Goal: Transaction & Acquisition: Purchase product/service

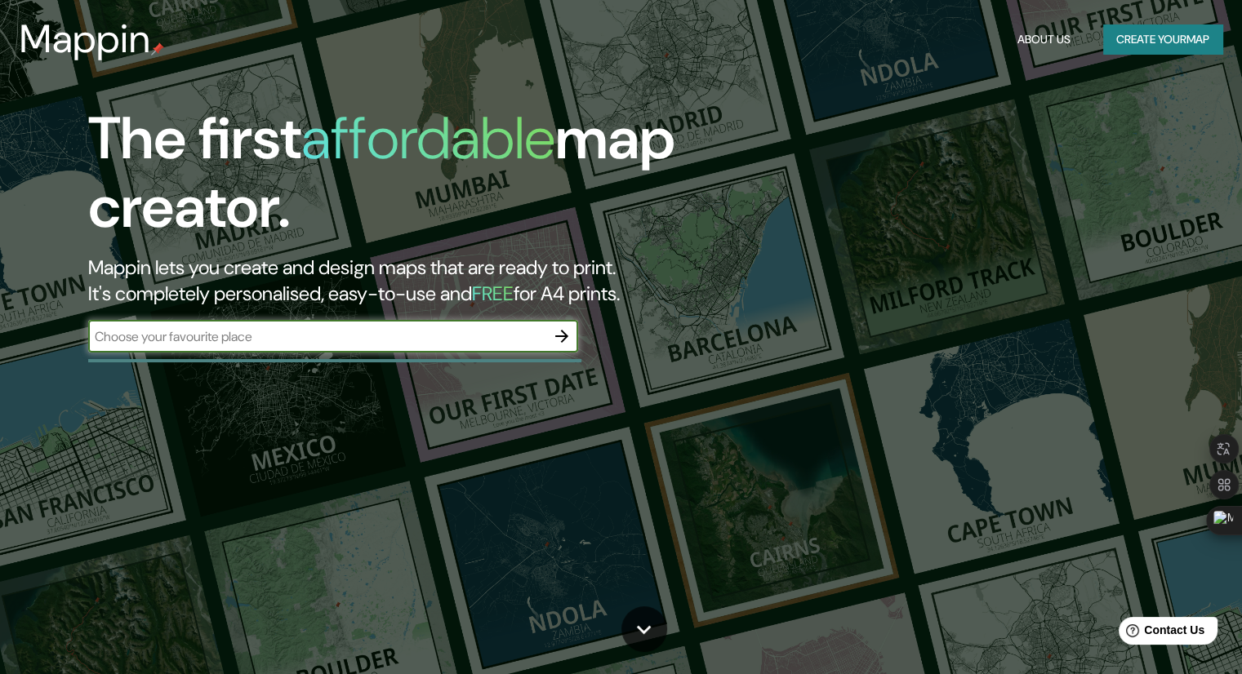
click at [432, 336] on input "text" at bounding box center [316, 336] width 457 height 19
type input "[GEOGRAPHIC_DATA]"
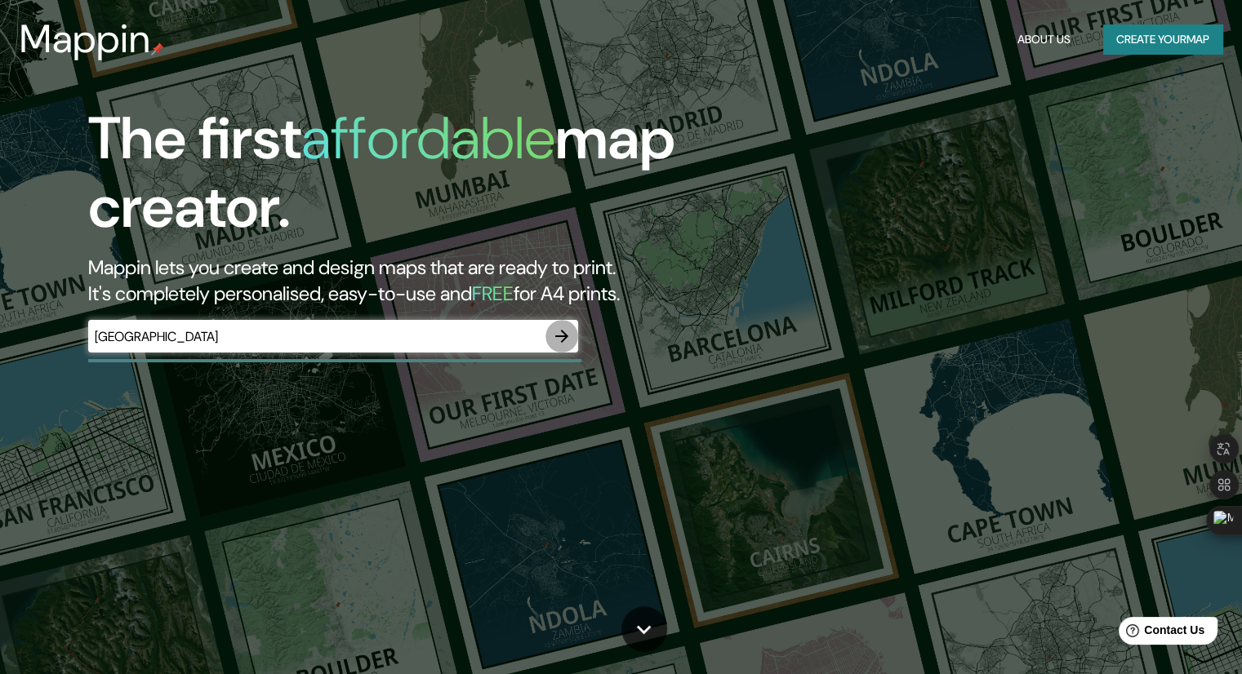
click at [565, 334] on icon "button" at bounding box center [561, 336] width 13 height 13
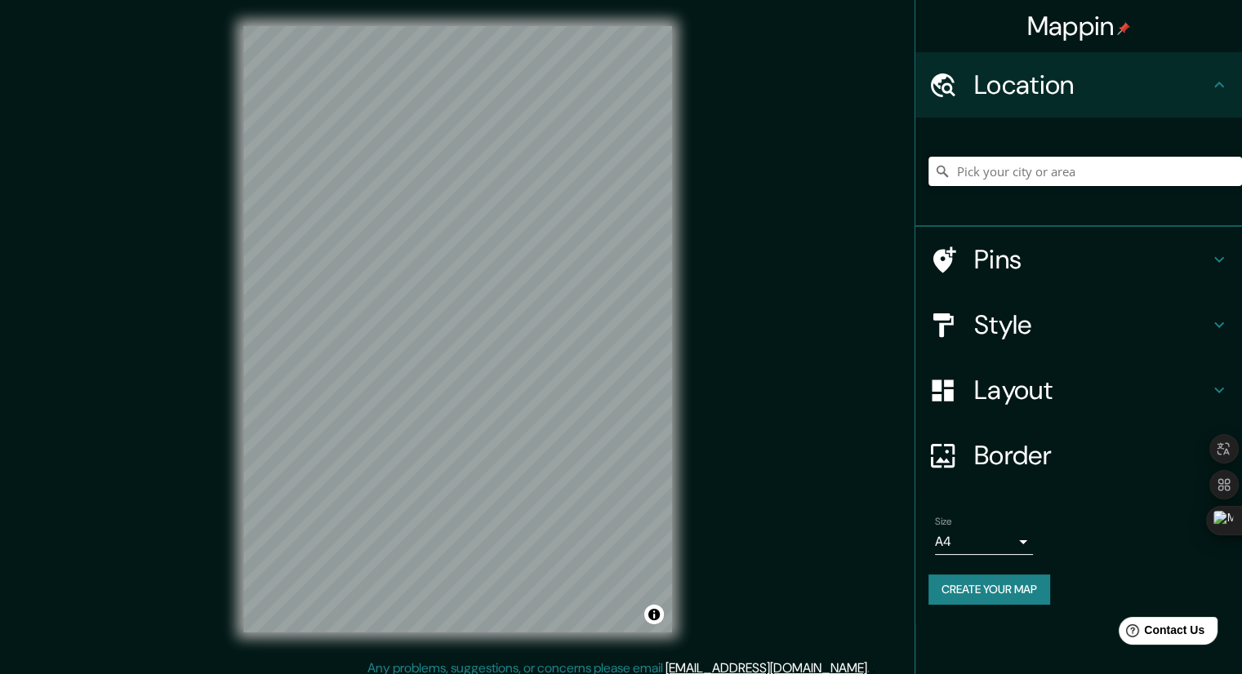
click at [1042, 171] on input "Pick your city or area" at bounding box center [1084, 171] width 313 height 29
click at [980, 169] on input "Pick your city or area" at bounding box center [1084, 171] width 313 height 29
click at [1027, 390] on h4 "Layout" at bounding box center [1091, 390] width 235 height 33
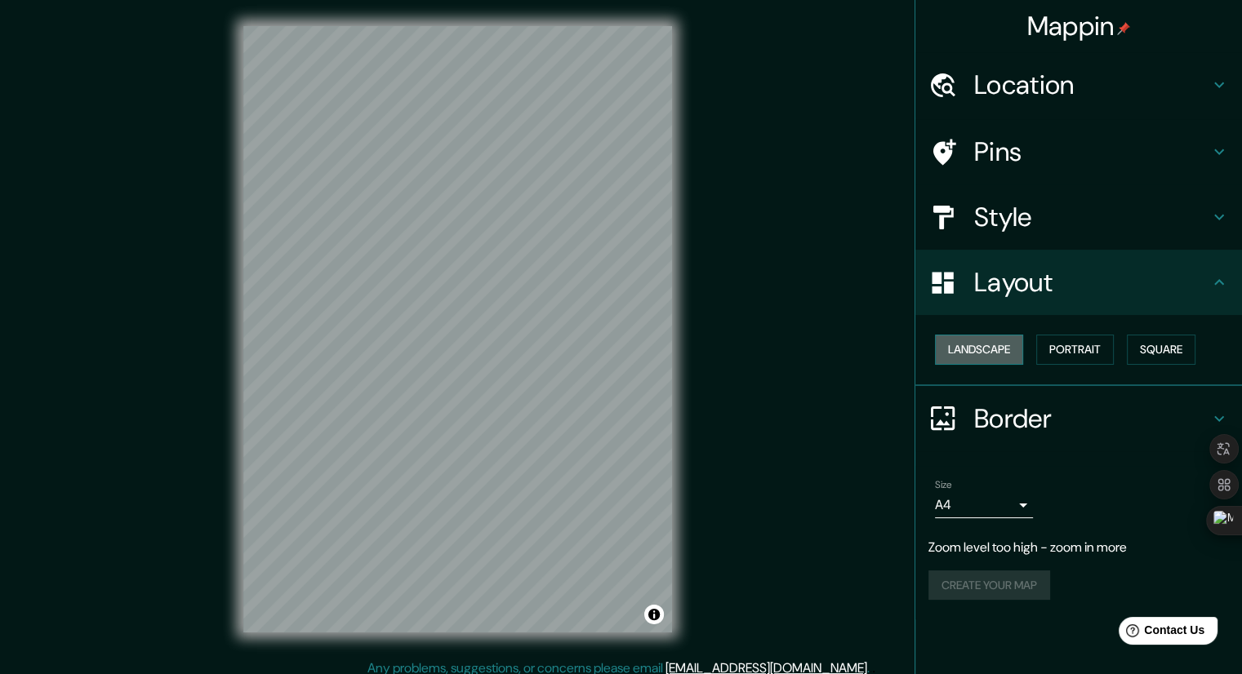
click at [1004, 351] on button "Landscape" at bounding box center [979, 350] width 88 height 30
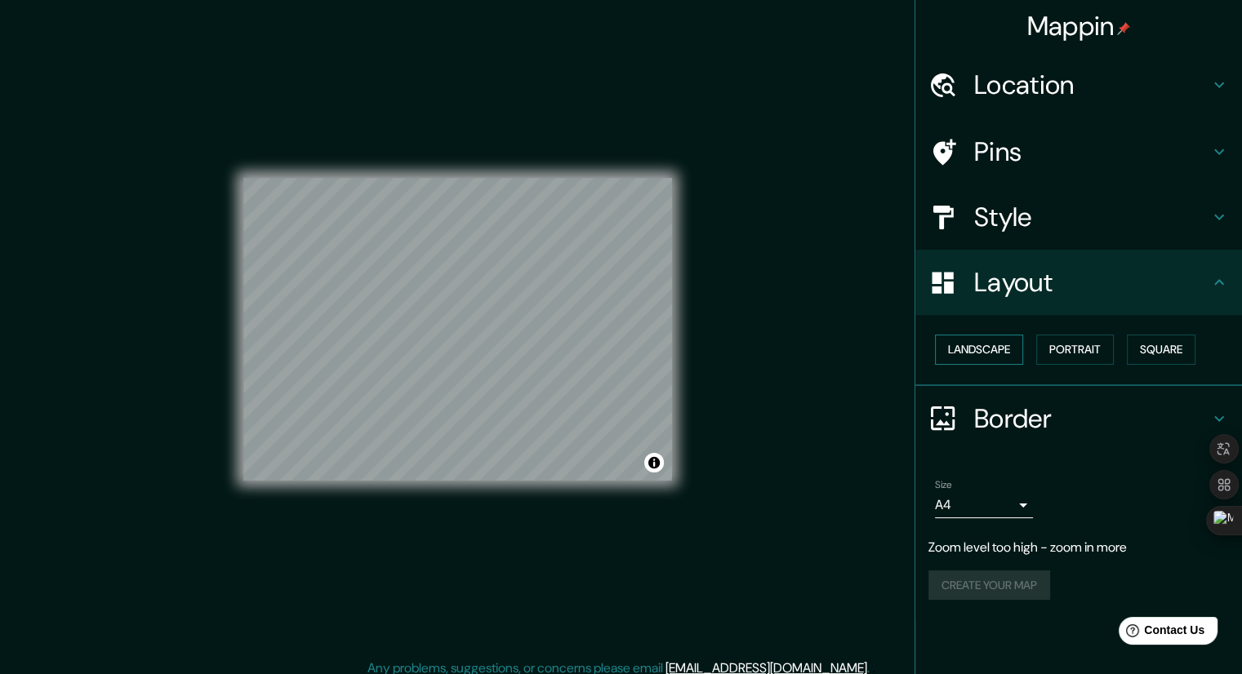
click at [1004, 351] on button "Landscape" at bounding box center [979, 350] width 88 height 30
click at [1083, 355] on button "Portrait" at bounding box center [1075, 350] width 78 height 30
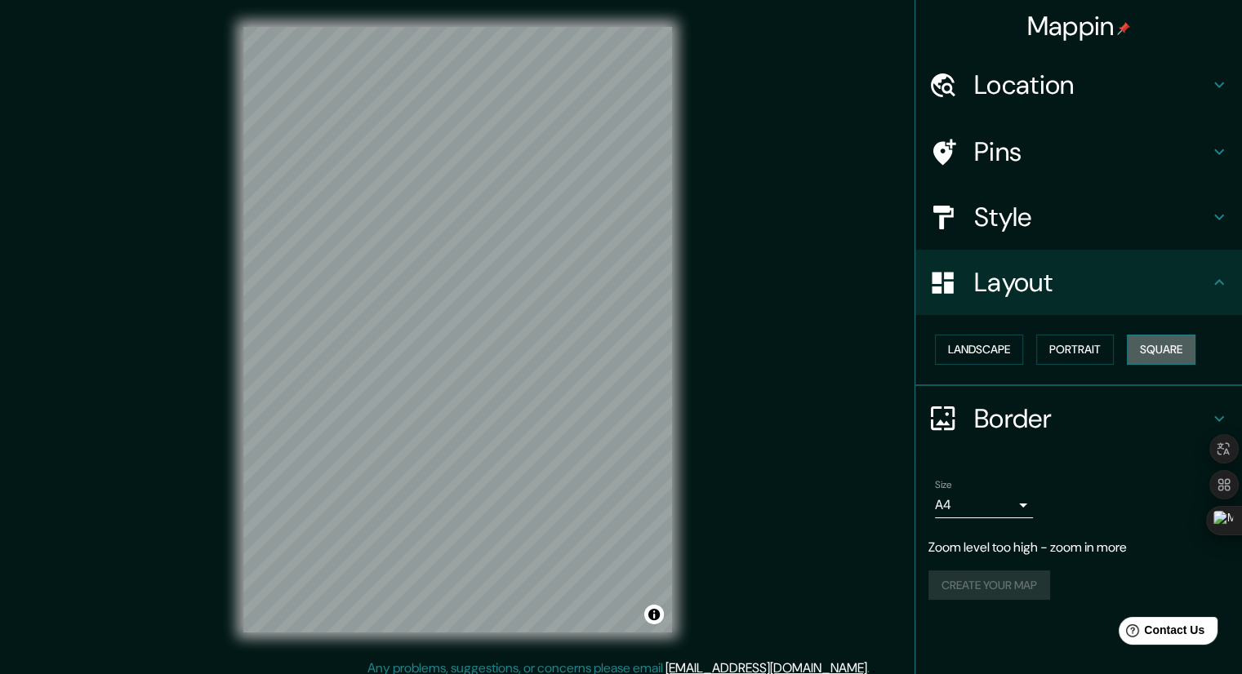
click at [1158, 348] on button "Square" at bounding box center [1161, 350] width 69 height 30
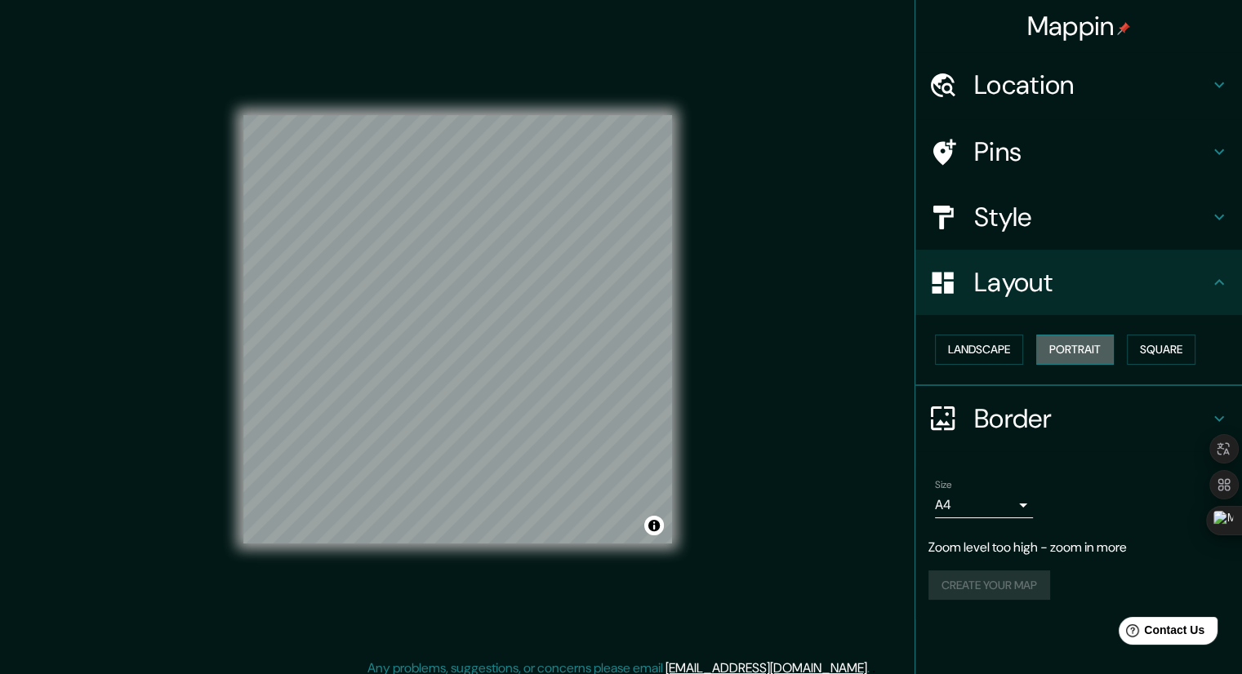
click at [1092, 346] on button "Portrait" at bounding box center [1075, 350] width 78 height 30
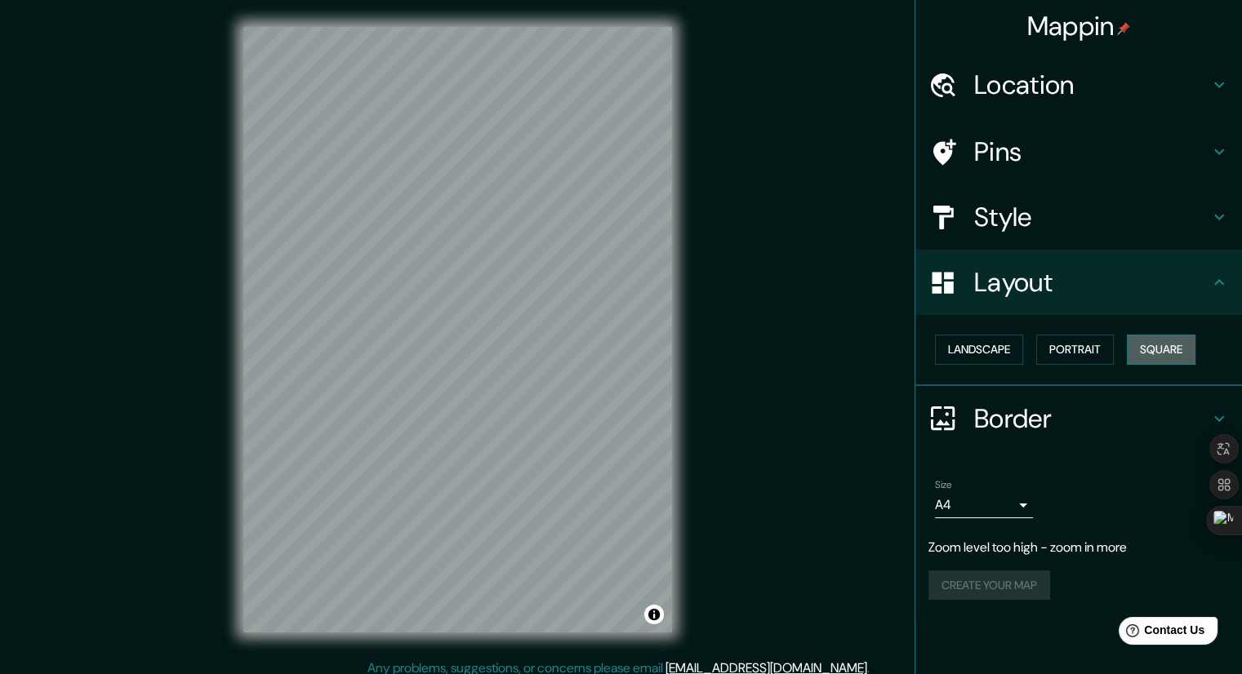
click at [1179, 348] on button "Square" at bounding box center [1161, 350] width 69 height 30
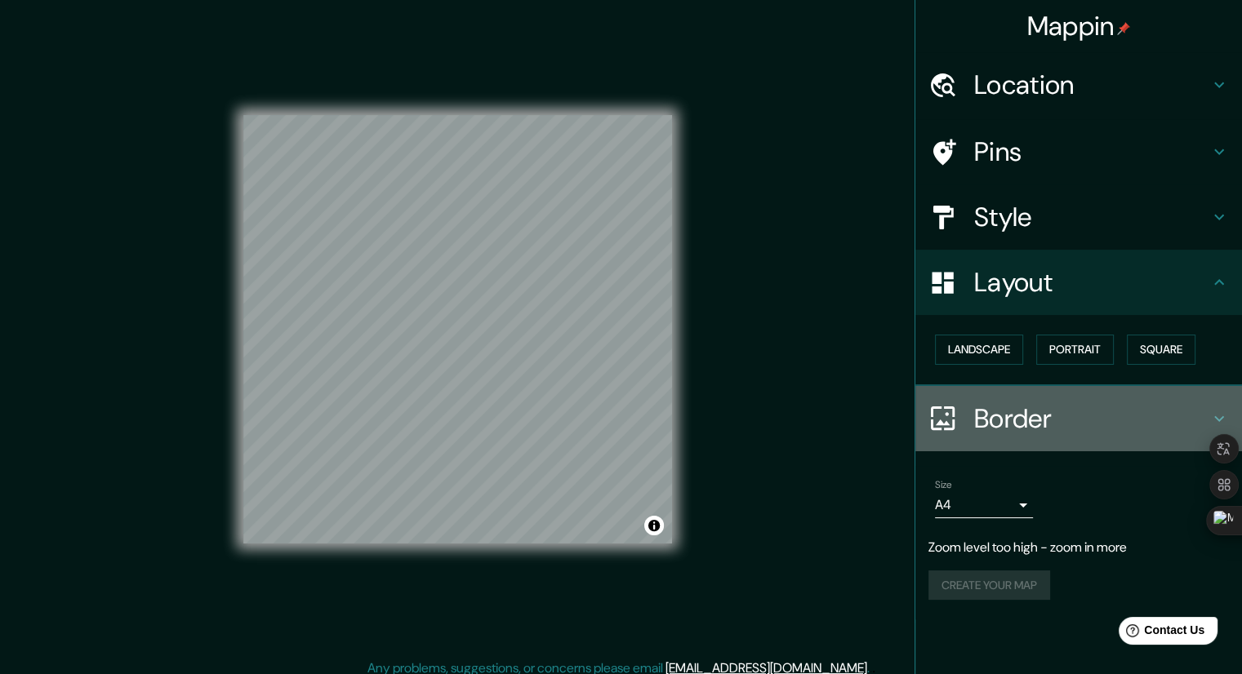
click at [1006, 416] on h4 "Border" at bounding box center [1091, 418] width 235 height 33
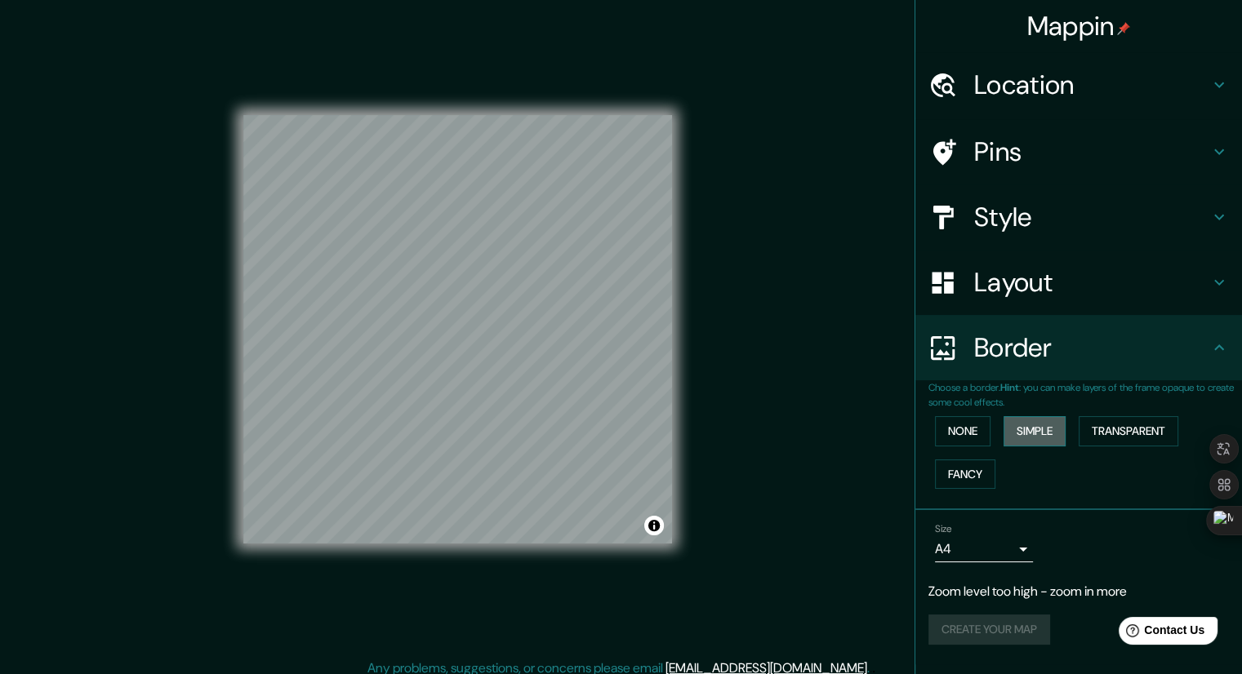
click at [1029, 430] on button "Simple" at bounding box center [1034, 431] width 62 height 30
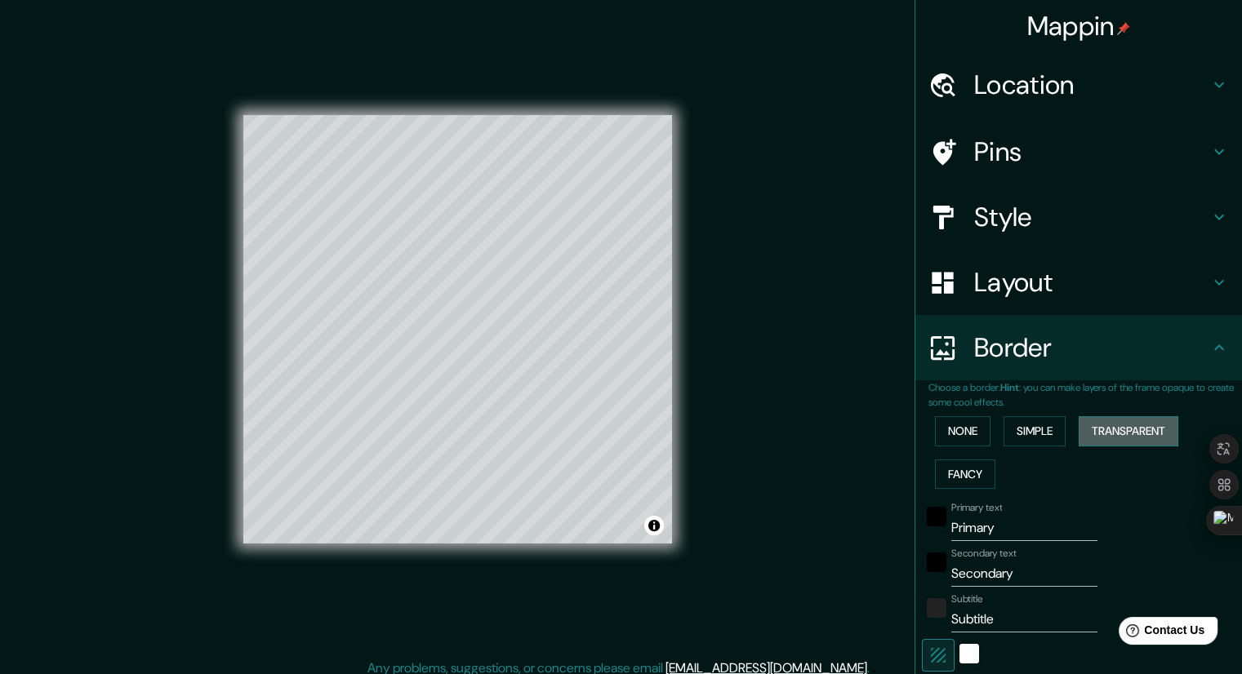
click at [1109, 438] on button "Transparent" at bounding box center [1128, 431] width 100 height 30
click at [961, 468] on button "Fancy" at bounding box center [965, 475] width 60 height 30
click at [949, 424] on button "None" at bounding box center [963, 431] width 56 height 30
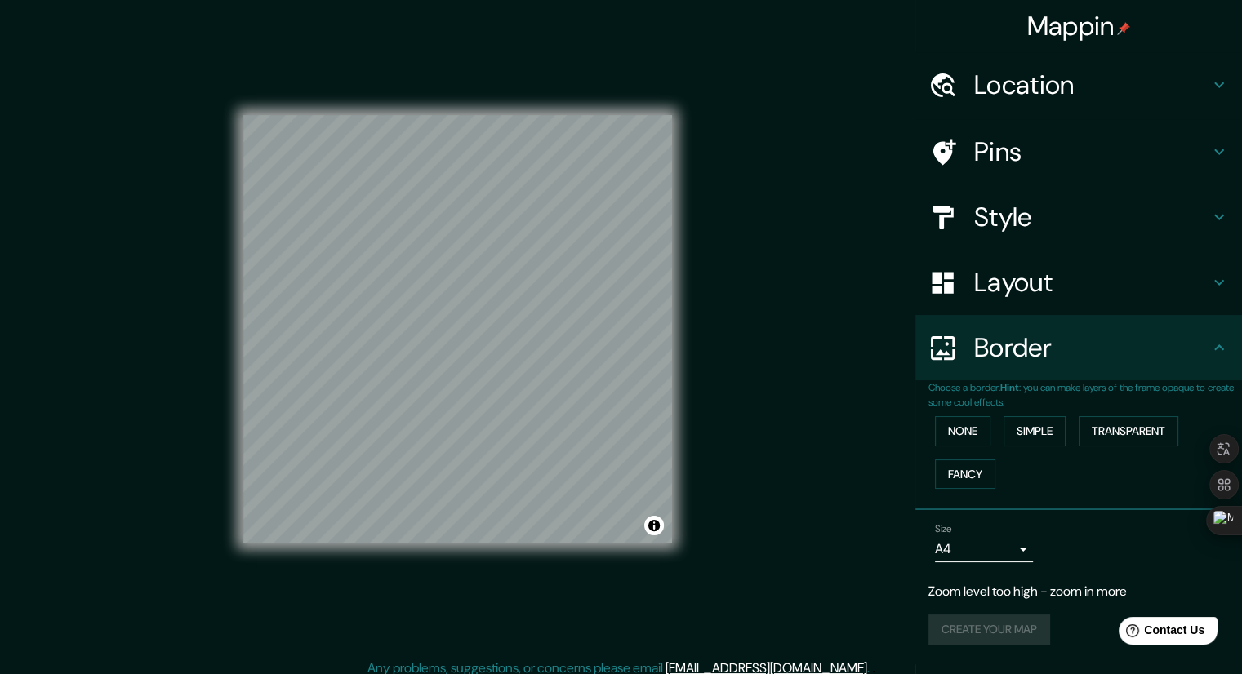
click at [1012, 224] on h4 "Style" at bounding box center [1091, 217] width 235 height 33
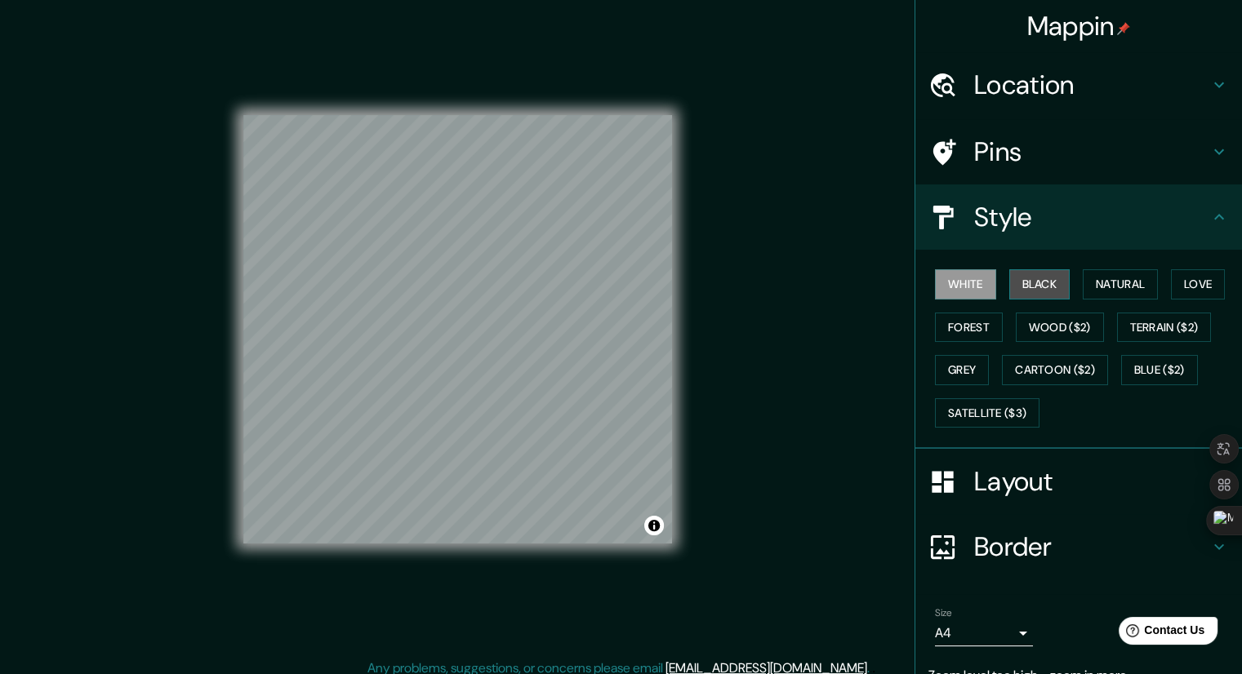
click at [1029, 282] on button "Black" at bounding box center [1039, 284] width 61 height 30
click at [1100, 287] on button "Natural" at bounding box center [1119, 284] width 75 height 30
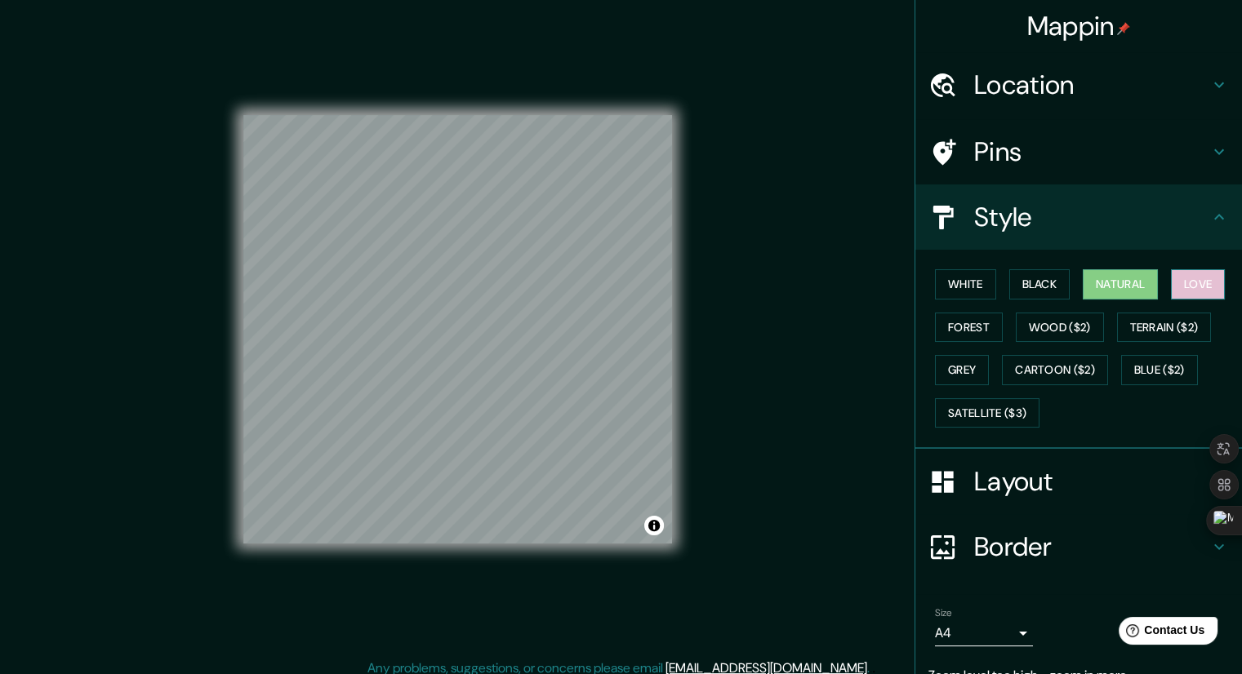
click at [1186, 285] on button "Love" at bounding box center [1198, 284] width 54 height 30
click at [960, 333] on button "Forest" at bounding box center [969, 328] width 68 height 30
click at [935, 313] on button "Forest" at bounding box center [969, 328] width 68 height 30
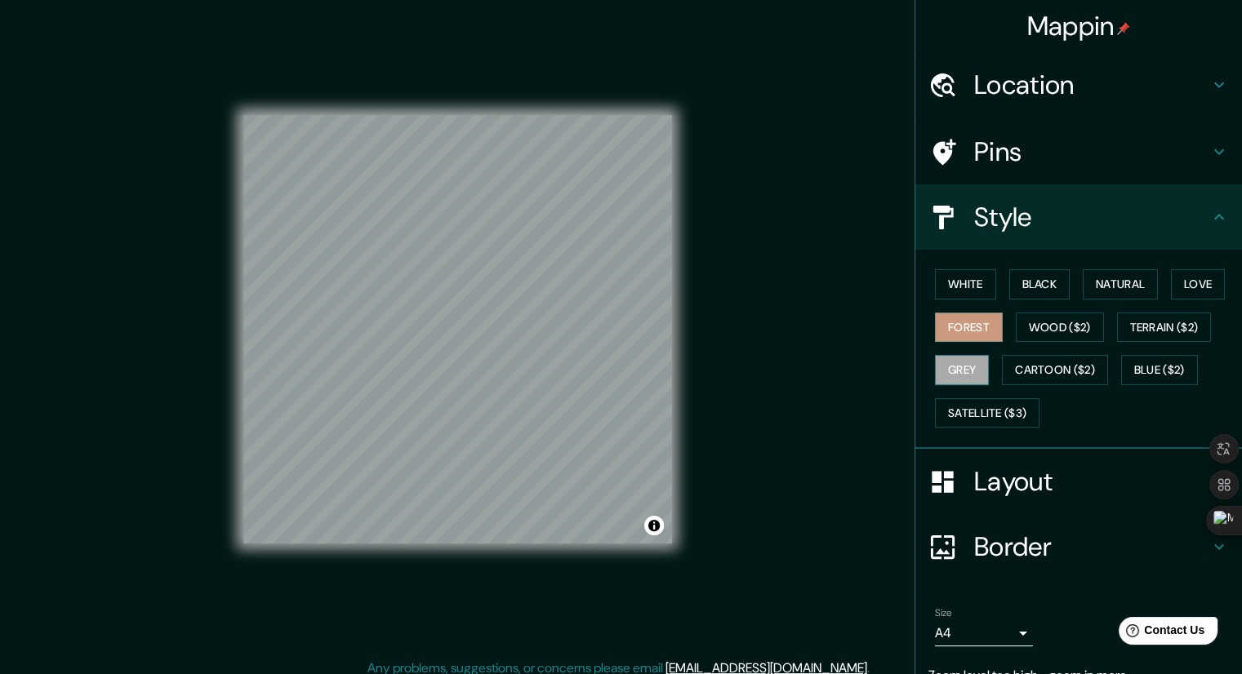
click at [954, 371] on button "Grey" at bounding box center [962, 370] width 54 height 30
